Goal: Information Seeking & Learning: Learn about a topic

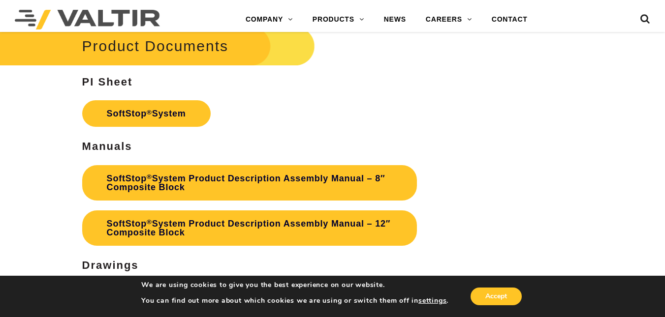
scroll to position [2656, 0]
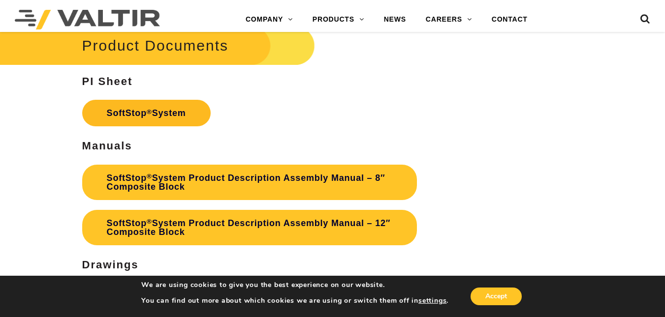
click at [150, 110] on sup "®" at bounding box center [149, 111] width 5 height 7
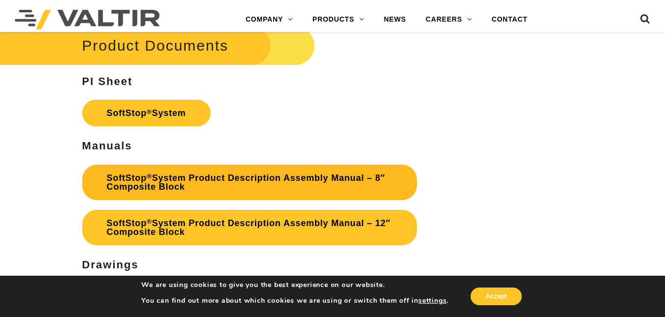
click at [323, 171] on link "SoftStop ® System Product Description Assembly Manual – 8″ Composite Block" at bounding box center [249, 182] width 335 height 35
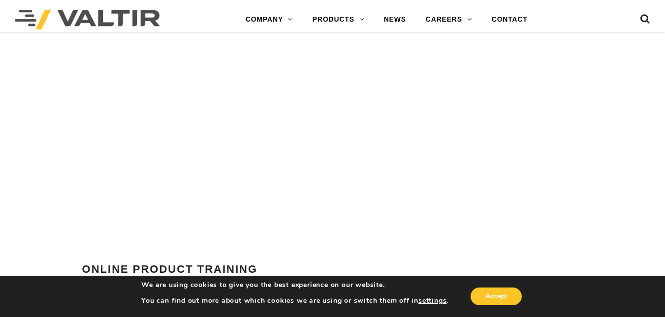
scroll to position [3444, 0]
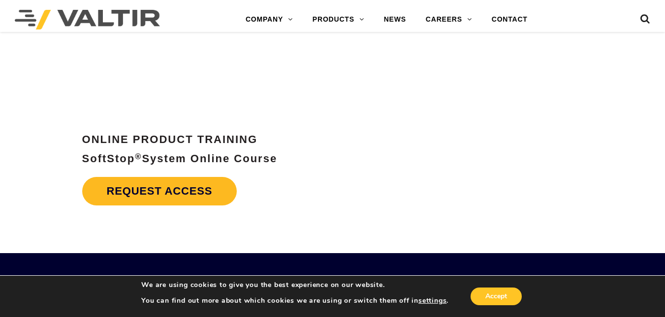
click at [162, 198] on link "Request Access" at bounding box center [159, 191] width 155 height 29
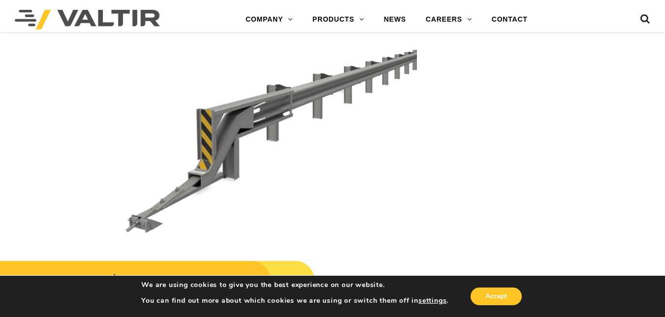
scroll to position [2411, 0]
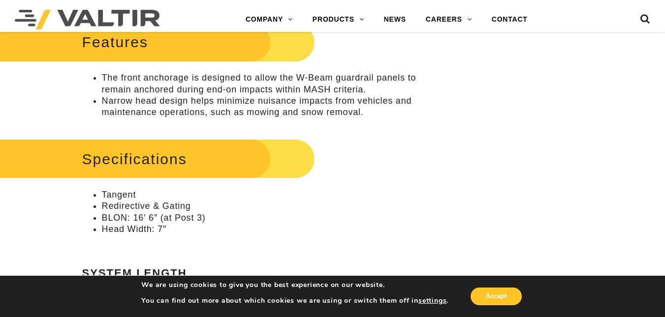
scroll to position [148, 0]
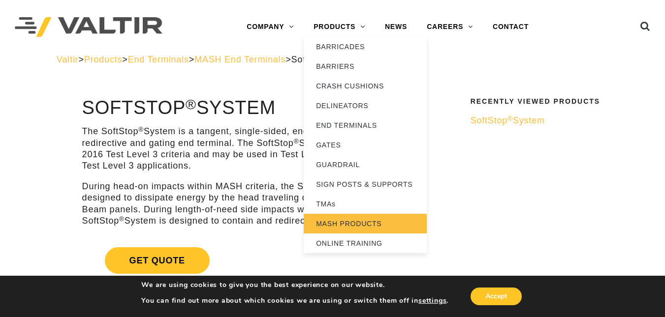
click at [359, 225] on link "MASH PRODUCTS" at bounding box center [365, 224] width 123 height 20
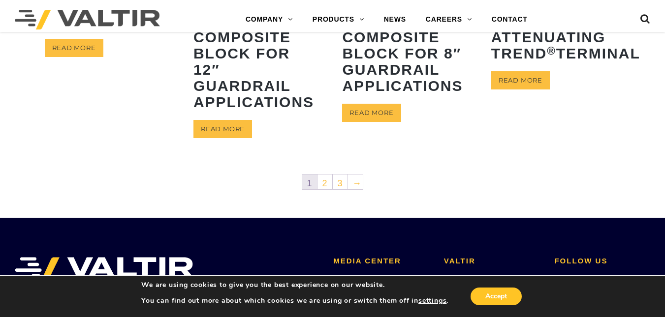
scroll to position [590, 0]
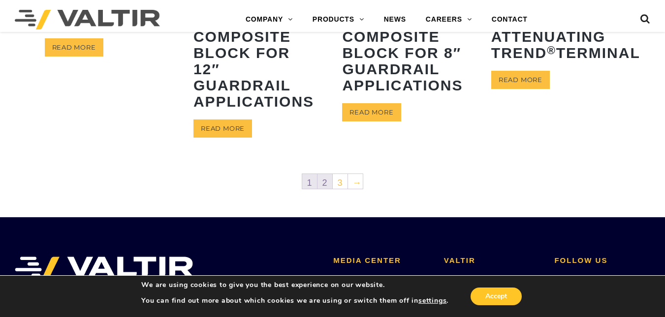
click at [323, 177] on link "2" at bounding box center [324, 181] width 15 height 15
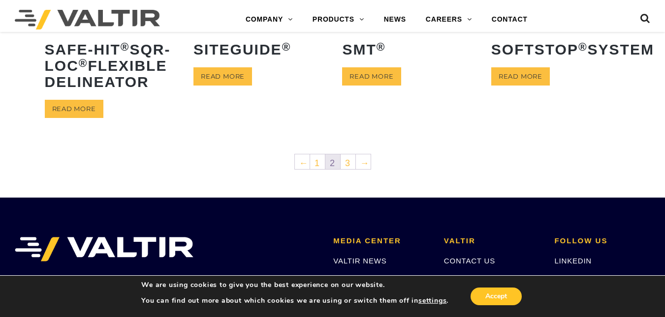
scroll to position [492, 0]
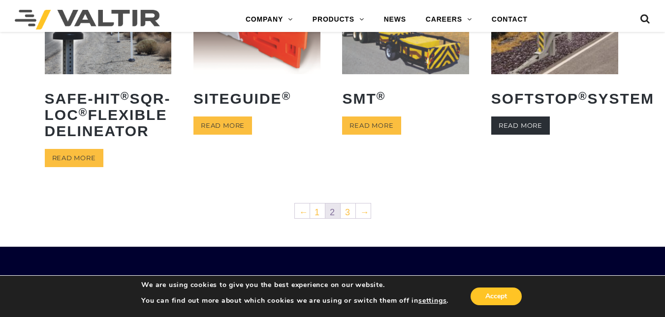
click at [540, 135] on link "Read more" at bounding box center [520, 126] width 59 height 18
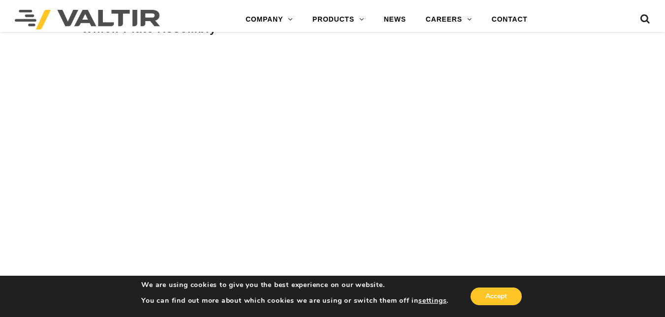
scroll to position [3296, 0]
